Goal: Transaction & Acquisition: Purchase product/service

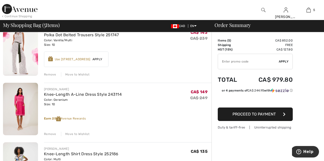
click at [54, 74] on div "Remove" at bounding box center [50, 74] width 12 height 5
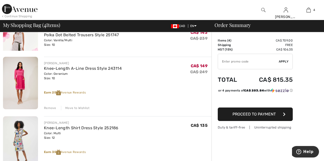
scroll to position [43, 0]
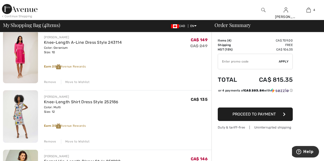
click at [48, 142] on div "Remove" at bounding box center [50, 141] width 12 height 5
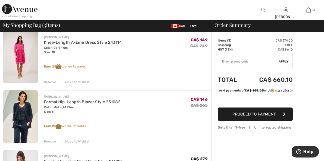
click at [30, 111] on img at bounding box center [20, 116] width 35 height 53
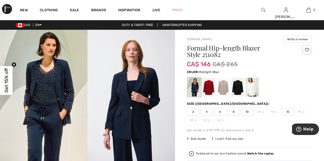
click at [196, 91] on div at bounding box center [194, 87] width 13 height 19
click at [208, 91] on div at bounding box center [209, 87] width 13 height 19
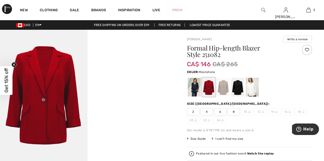
click at [222, 93] on div at bounding box center [223, 87] width 13 height 19
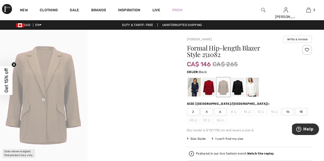
click at [239, 91] on div at bounding box center [238, 87] width 13 height 19
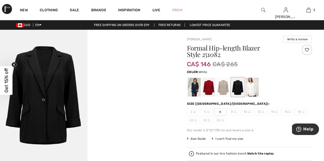
click at [253, 93] on div at bounding box center [252, 87] width 13 height 19
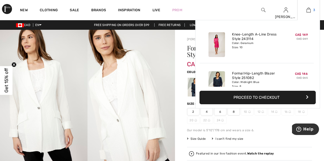
click at [313, 11] on link "3" at bounding box center [309, 10] width 22 height 6
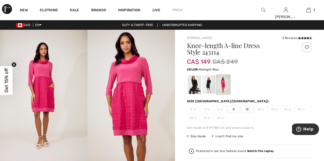
click at [207, 86] on div at bounding box center [209, 84] width 13 height 19
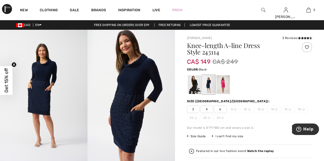
click at [194, 88] on div at bounding box center [194, 84] width 13 height 19
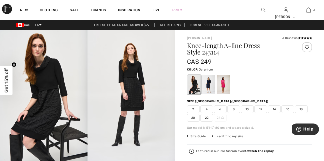
click at [228, 91] on div at bounding box center [223, 84] width 13 height 19
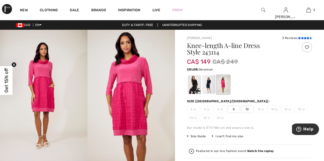
click at [305, 39] on icon at bounding box center [305, 38] width 3 height 3
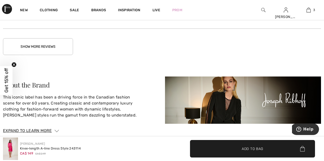
scroll to position [828, 0]
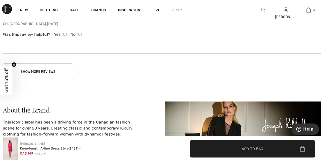
click at [29, 75] on button "Show More Reviews" at bounding box center [38, 71] width 70 height 17
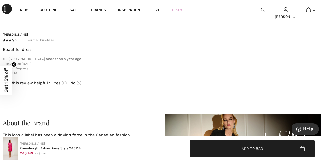
scroll to position [878, 0]
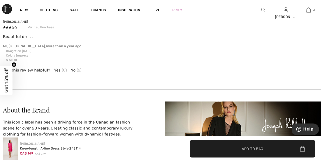
click at [17, 66] on div "Carey J Verified Purchase Beautiful dress. MI, US , more than a year ago Was th…" at bounding box center [162, 47] width 318 height 86
click at [16, 65] on circle "Close teaser" at bounding box center [14, 64] width 5 height 5
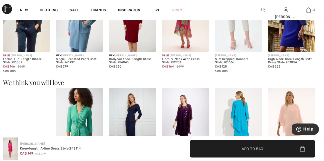
scroll to position [302, 0]
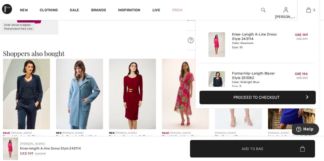
click at [307, 8] on img at bounding box center [309, 10] width 4 height 6
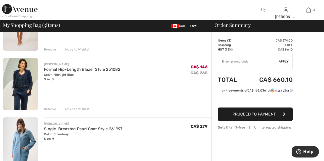
click at [53, 109] on div "Remove" at bounding box center [50, 109] width 12 height 5
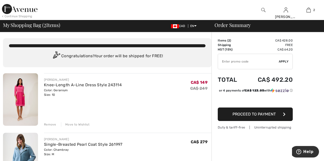
click at [17, 99] on img at bounding box center [20, 99] width 35 height 53
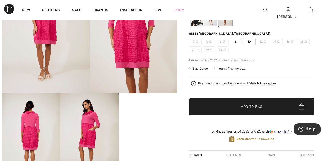
scroll to position [75, 0]
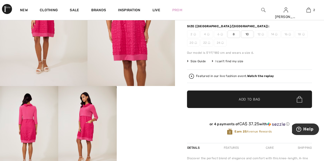
click at [31, 122] on img at bounding box center [29, 130] width 58 height 88
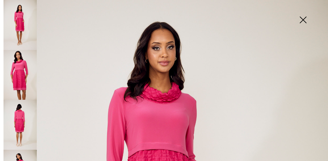
scroll to position [25, 0]
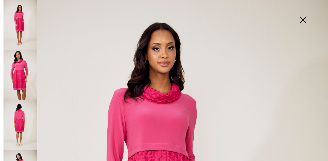
click at [25, 26] on img at bounding box center [20, 25] width 33 height 50
click at [26, 80] on img at bounding box center [20, 75] width 33 height 50
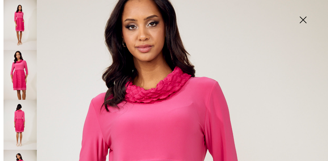
click at [298, 22] on img at bounding box center [303, 21] width 25 height 26
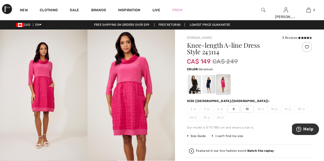
scroll to position [0, 0]
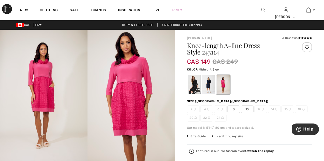
click at [210, 88] on div at bounding box center [209, 84] width 13 height 19
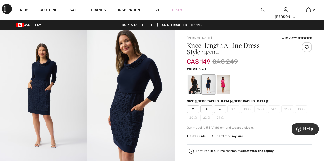
click at [197, 89] on div at bounding box center [194, 84] width 13 height 19
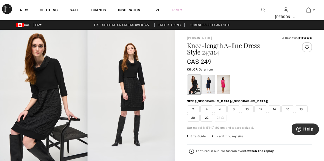
click at [228, 87] on div at bounding box center [223, 84] width 13 height 19
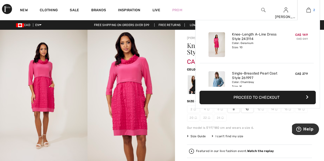
click at [311, 10] on img at bounding box center [309, 10] width 4 height 6
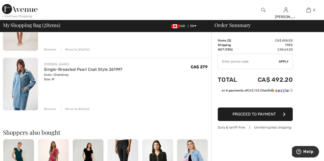
click at [18, 89] on img at bounding box center [20, 84] width 35 height 53
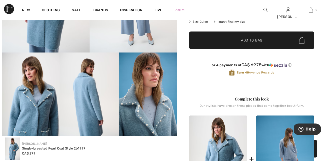
scroll to position [100, 0]
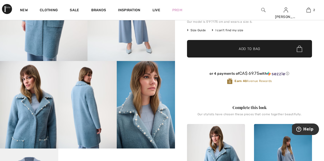
click at [76, 105] on img at bounding box center [87, 105] width 58 height 88
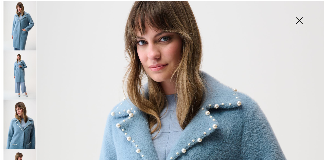
scroll to position [0, 0]
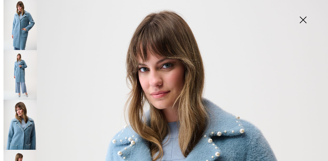
click at [305, 21] on img at bounding box center [303, 21] width 25 height 26
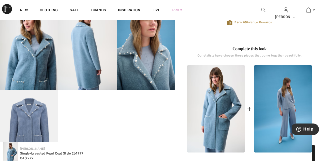
scroll to position [175, 0]
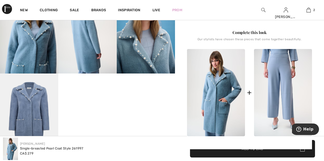
click at [289, 81] on img at bounding box center [283, 92] width 58 height 87
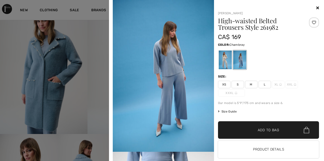
scroll to position [25, 0]
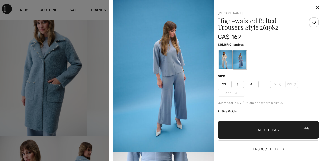
click at [167, 65] on img at bounding box center [163, 76] width 101 height 152
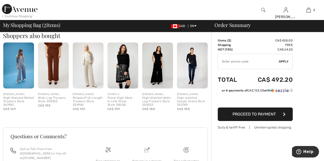
scroll to position [175, 0]
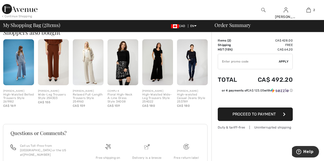
click at [26, 72] on img at bounding box center [18, 62] width 31 height 46
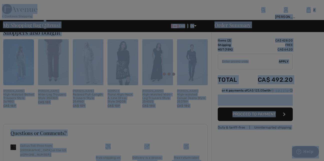
click at [26, 72] on div at bounding box center [162, 80] width 324 height 161
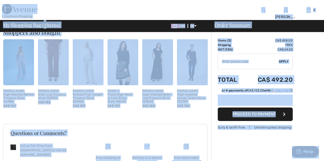
click at [123, 65] on img at bounding box center [123, 62] width 31 height 46
click at [128, 63] on img at bounding box center [123, 62] width 31 height 46
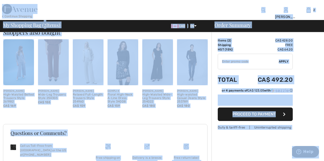
click at [128, 63] on img at bounding box center [123, 62] width 31 height 46
click at [263, 11] on img at bounding box center [264, 10] width 4 height 6
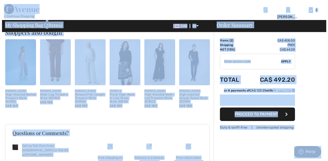
scroll to position [176, 0]
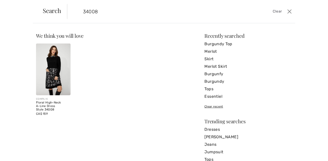
type input "34008"
click at [52, 74] on img at bounding box center [53, 70] width 35 height 52
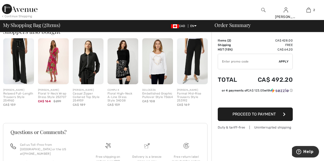
click at [263, 12] on img at bounding box center [264, 10] width 4 height 6
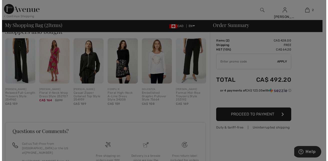
scroll to position [177, 0]
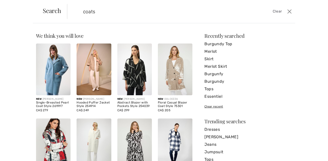
type input "coats"
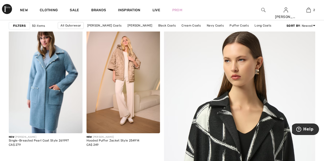
scroll to position [50, 0]
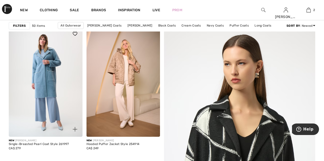
click at [36, 79] on img at bounding box center [46, 81] width 74 height 111
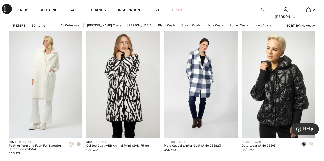
scroll to position [350, 0]
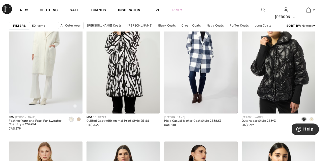
click at [80, 120] on span at bounding box center [79, 119] width 4 height 4
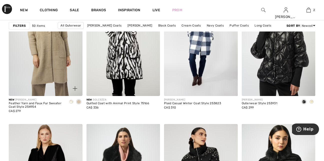
scroll to position [376, 0]
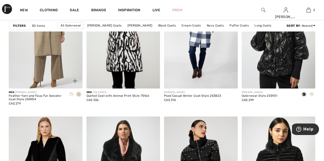
click at [69, 95] on div at bounding box center [72, 95] width 8 height 8
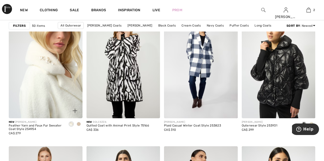
scroll to position [350, 0]
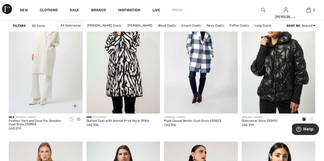
click at [79, 119] on span at bounding box center [79, 119] width 4 height 4
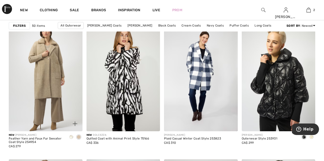
scroll to position [325, 0]
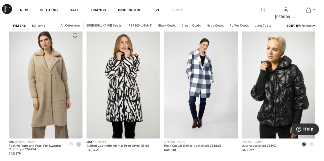
click at [48, 63] on img at bounding box center [46, 83] width 74 height 111
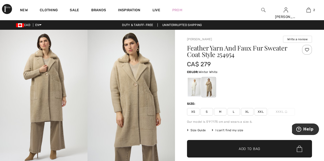
click at [195, 91] on div at bounding box center [194, 87] width 13 height 19
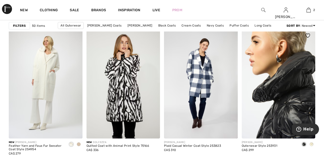
click at [292, 78] on img at bounding box center [279, 83] width 74 height 111
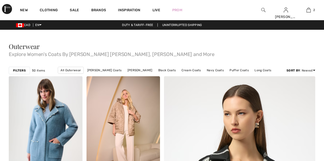
scroll to position [325, 0]
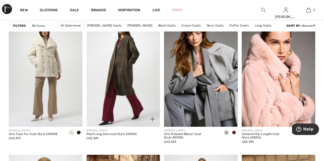
scroll to position [676, 0]
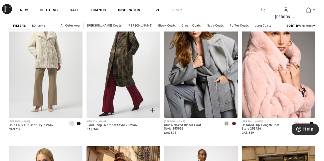
click img
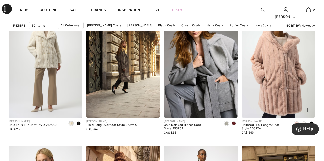
drag, startPoint x: 0, startPoint y: 0, endPoint x: 273, endPoint y: 92, distance: 288.0
click at [273, 92] on img at bounding box center [279, 62] width 74 height 111
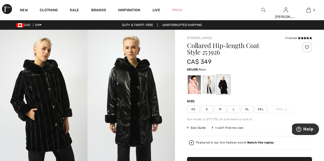
click at [192, 92] on div at bounding box center [194, 84] width 13 height 19
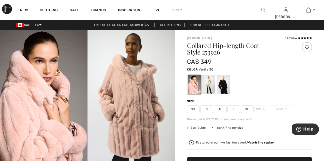
click at [210, 88] on div at bounding box center [209, 84] width 13 height 19
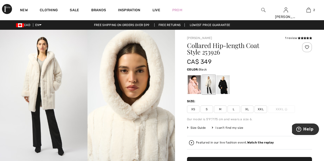
click at [223, 87] on div at bounding box center [223, 84] width 13 height 19
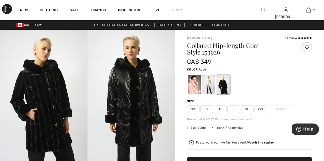
click at [188, 89] on div at bounding box center [194, 84] width 13 height 19
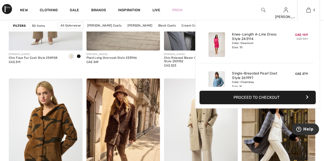
scroll to position [776, 0]
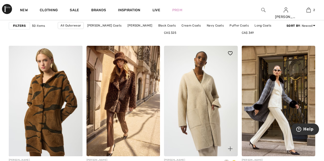
click at [202, 116] on img at bounding box center [201, 101] width 74 height 111
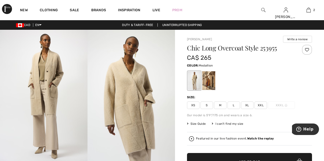
drag, startPoint x: 0, startPoint y: 0, endPoint x: 209, endPoint y: 84, distance: 225.1
click at [209, 84] on div at bounding box center [209, 80] width 13 height 19
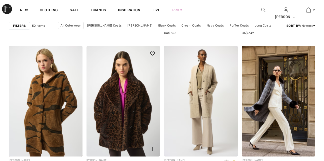
scroll to position [776, 0]
click at [125, 104] on img at bounding box center [124, 101] width 74 height 111
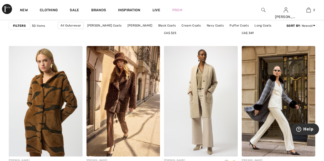
scroll to position [801, 0]
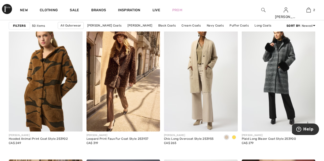
click at [277, 80] on img at bounding box center [279, 76] width 74 height 111
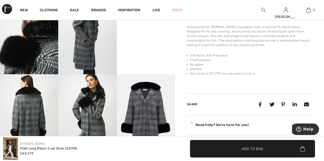
scroll to position [175, 0]
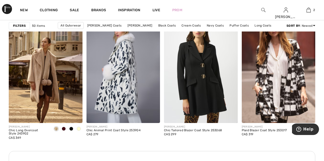
scroll to position [951, 0]
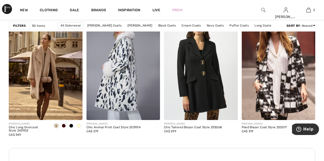
click at [62, 125] on span at bounding box center [64, 126] width 4 height 4
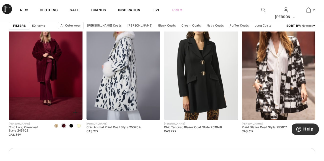
click at [70, 126] on span at bounding box center [71, 126] width 4 height 4
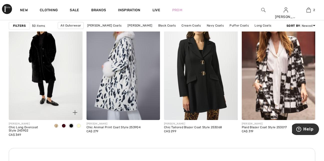
click at [79, 126] on span at bounding box center [79, 126] width 4 height 4
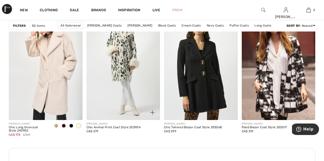
click at [128, 101] on img at bounding box center [124, 65] width 74 height 111
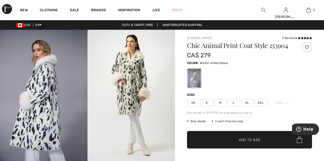
click at [220, 103] on span "M" at bounding box center [220, 103] width 13 height 8
click at [228, 141] on span "✔ Added to Bag" at bounding box center [242, 139] width 31 height 5
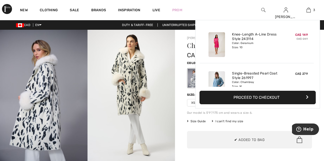
scroll to position [55, 0]
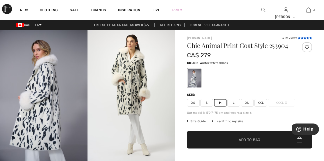
click at [303, 38] on icon at bounding box center [302, 38] width 3 height 3
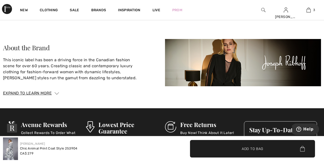
scroll to position [880, 0]
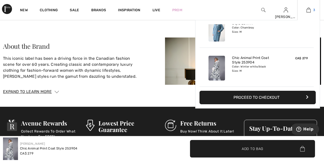
click at [311, 10] on img at bounding box center [309, 10] width 4 height 6
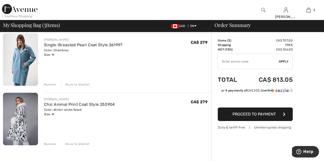
scroll to position [100, 0]
click at [17, 120] on img at bounding box center [20, 118] width 35 height 53
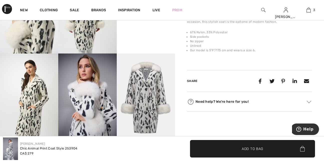
scroll to position [200, 0]
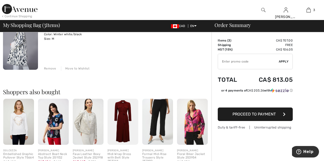
scroll to position [100, 0]
